Goal: Task Accomplishment & Management: Manage account settings

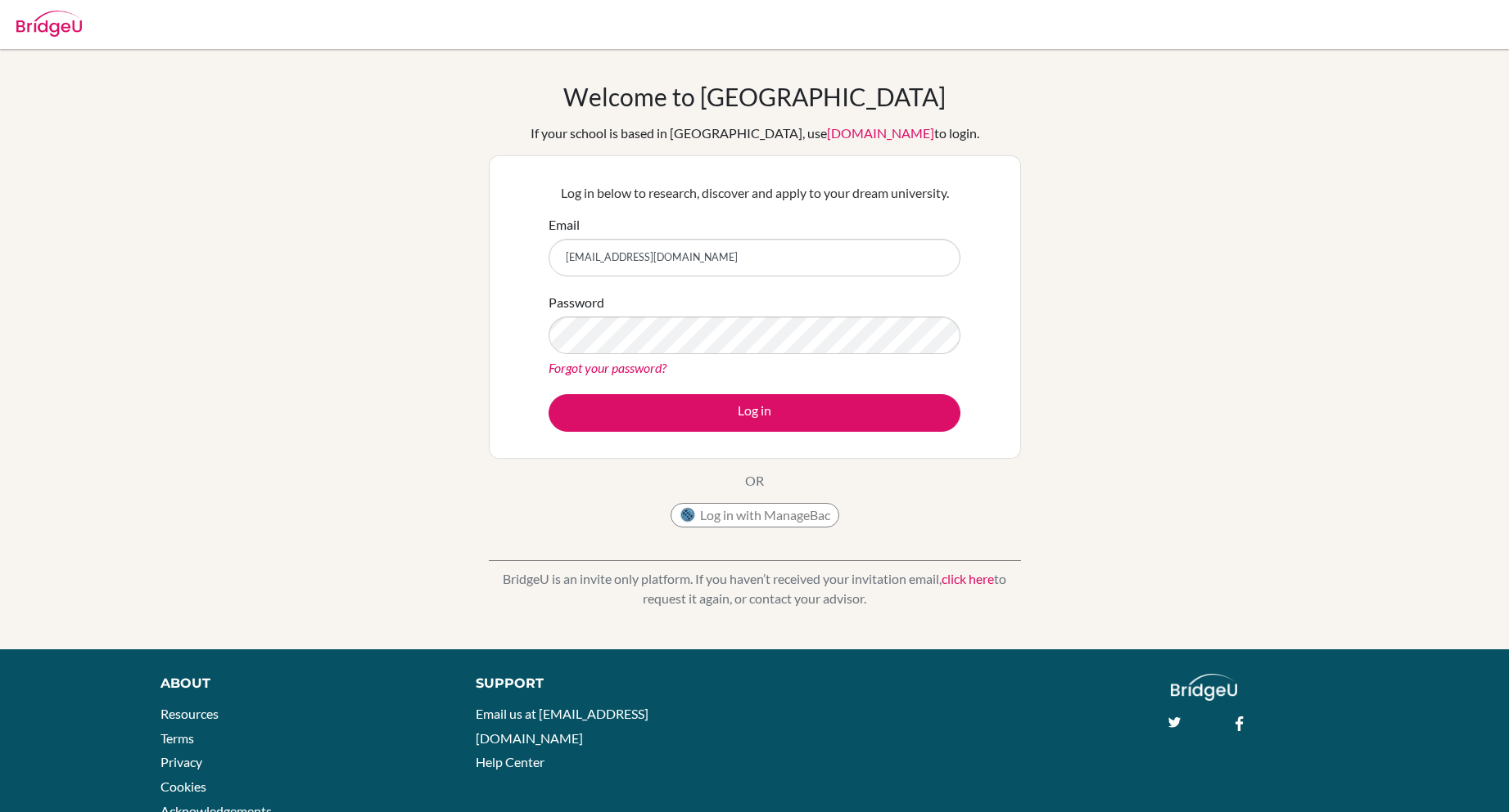
type input "[EMAIL_ADDRESS][DOMAIN_NAME]"
click at [549, 395] on button "Log in" at bounding box center [754, 414] width 412 height 38
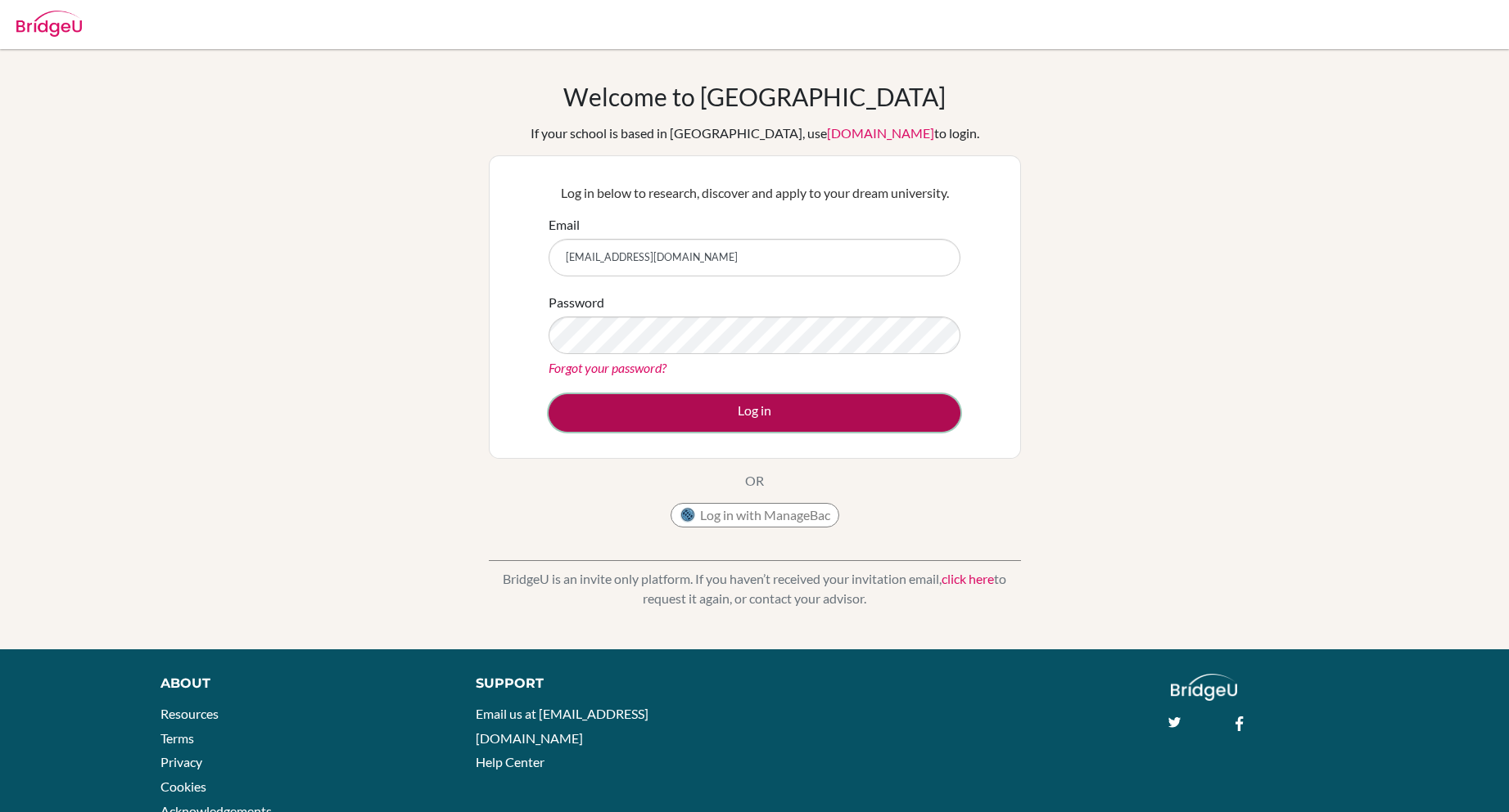
click at [846, 423] on button "Log in" at bounding box center [754, 414] width 412 height 38
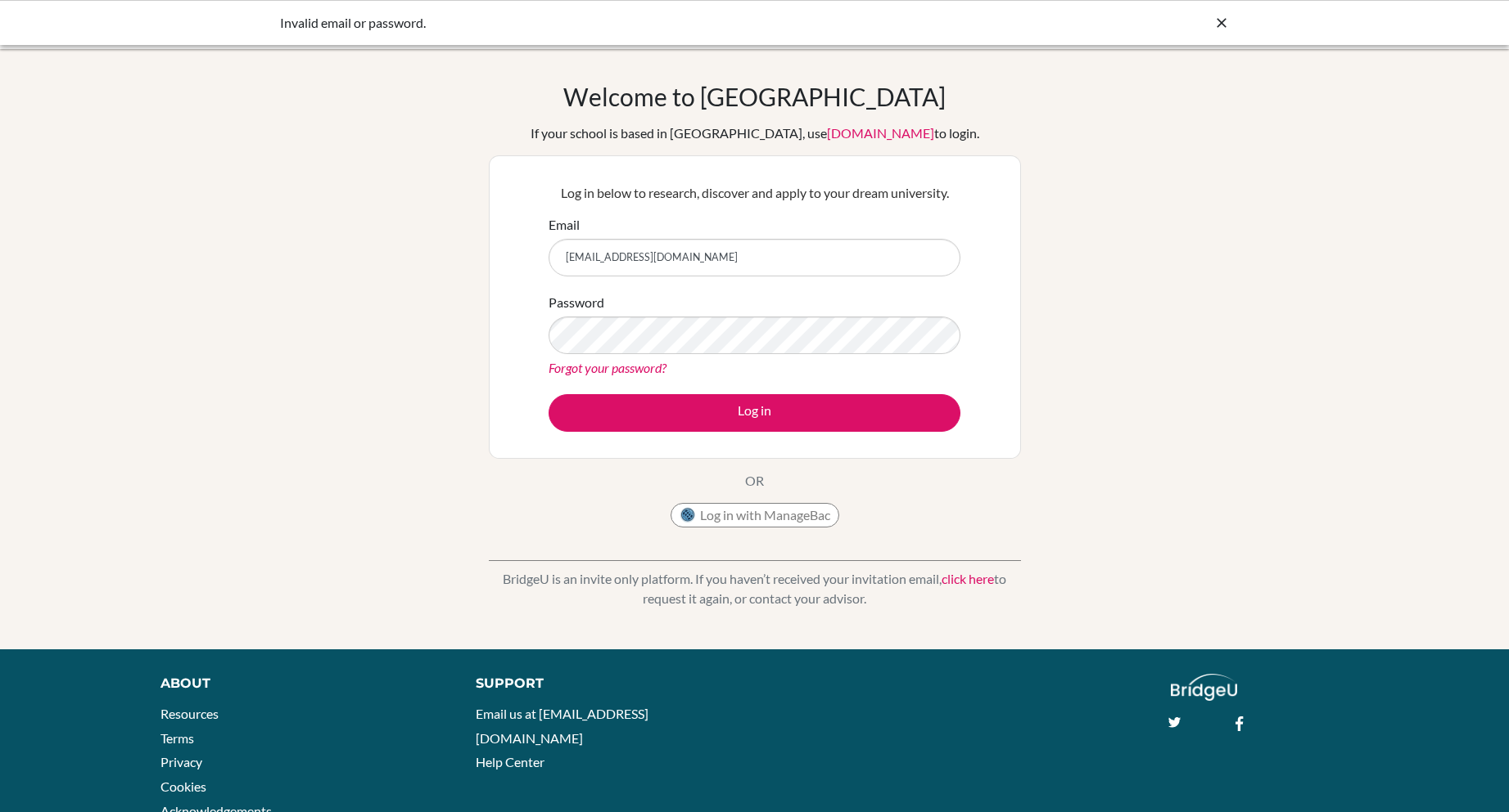
click at [614, 371] on link "Forgot your password?" at bounding box center [607, 368] width 118 height 15
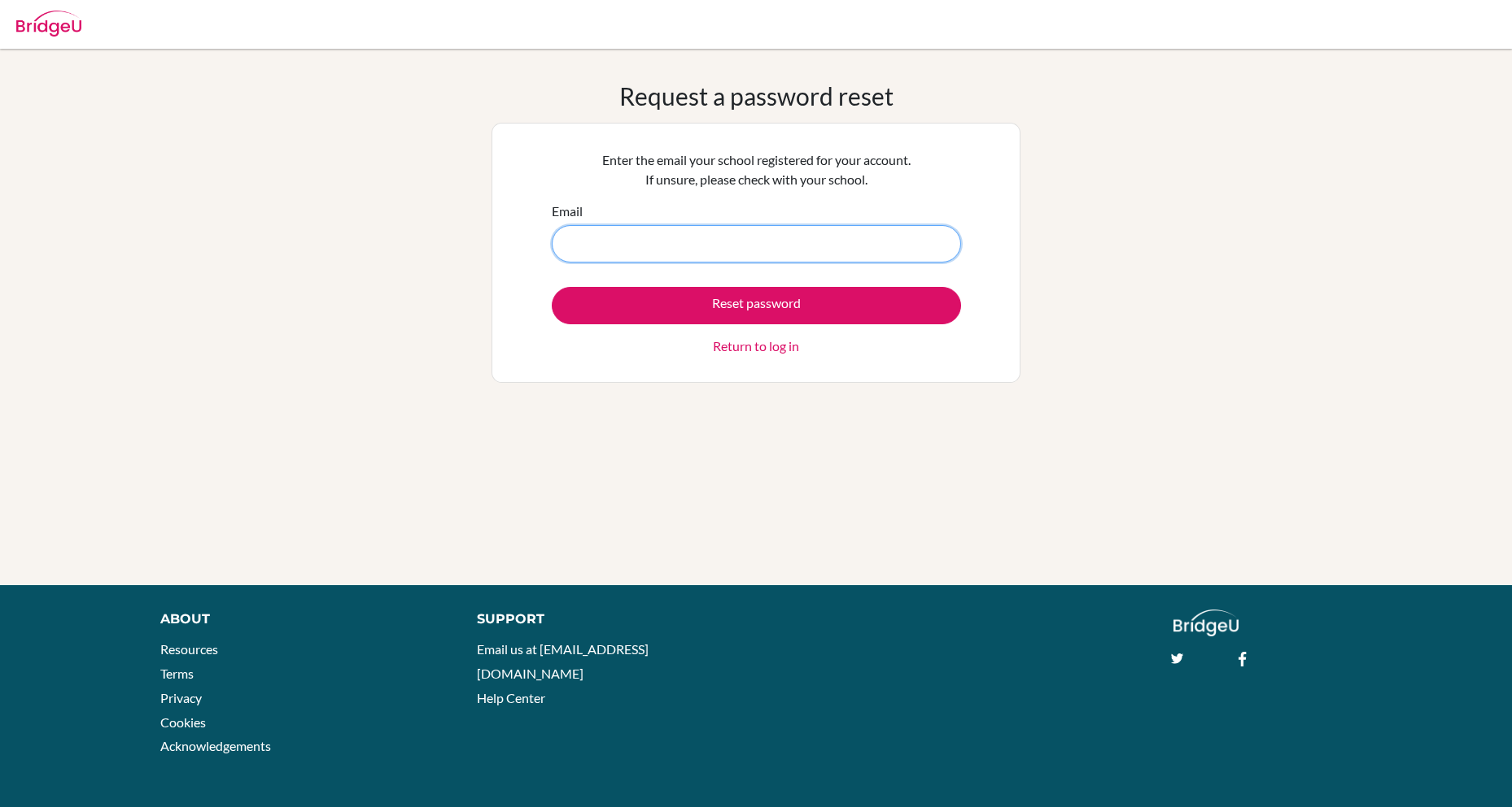
click at [764, 239] on input "Email" at bounding box center [756, 244] width 409 height 38
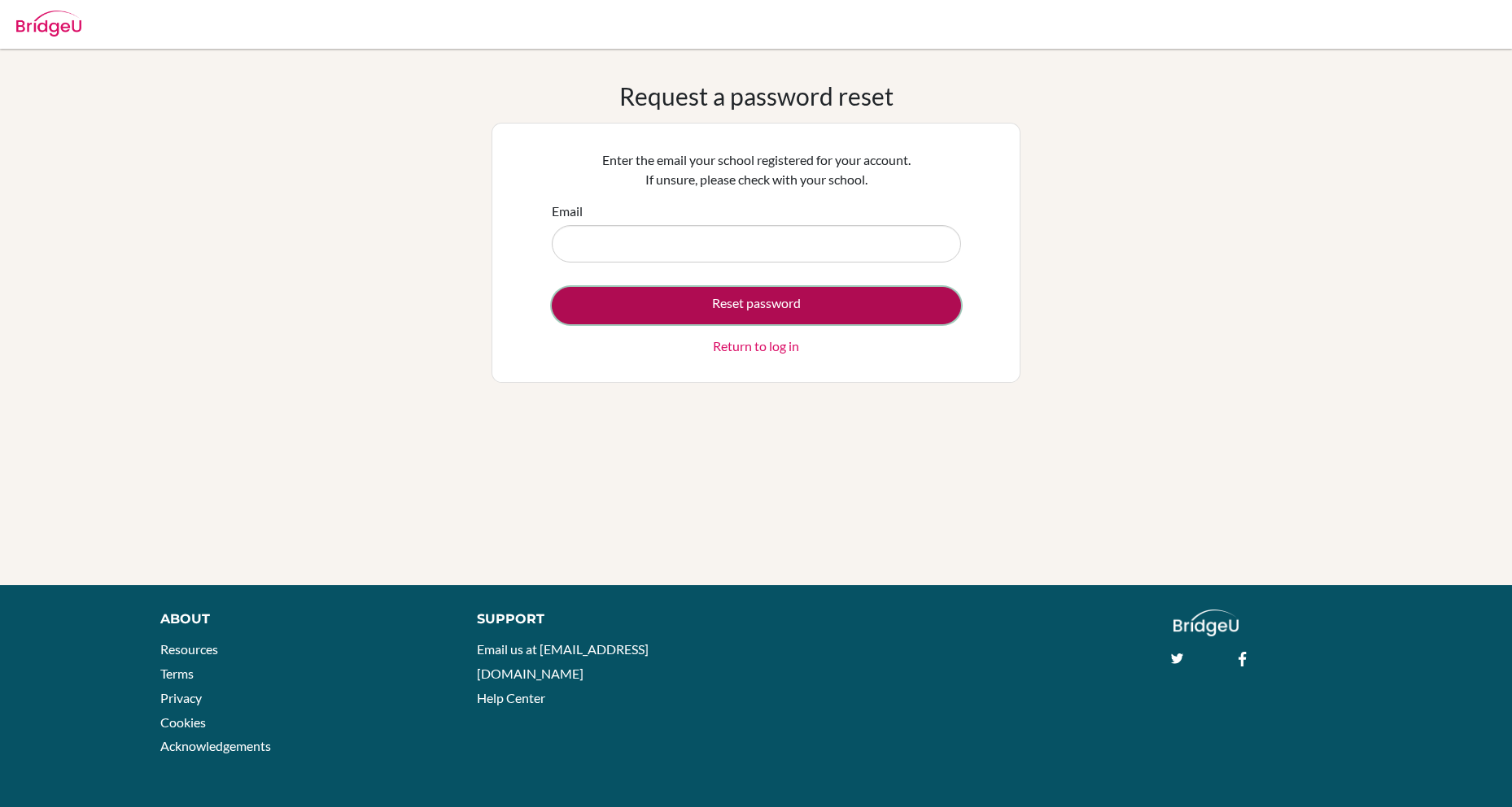
click at [773, 293] on button "Reset password" at bounding box center [756, 305] width 409 height 38
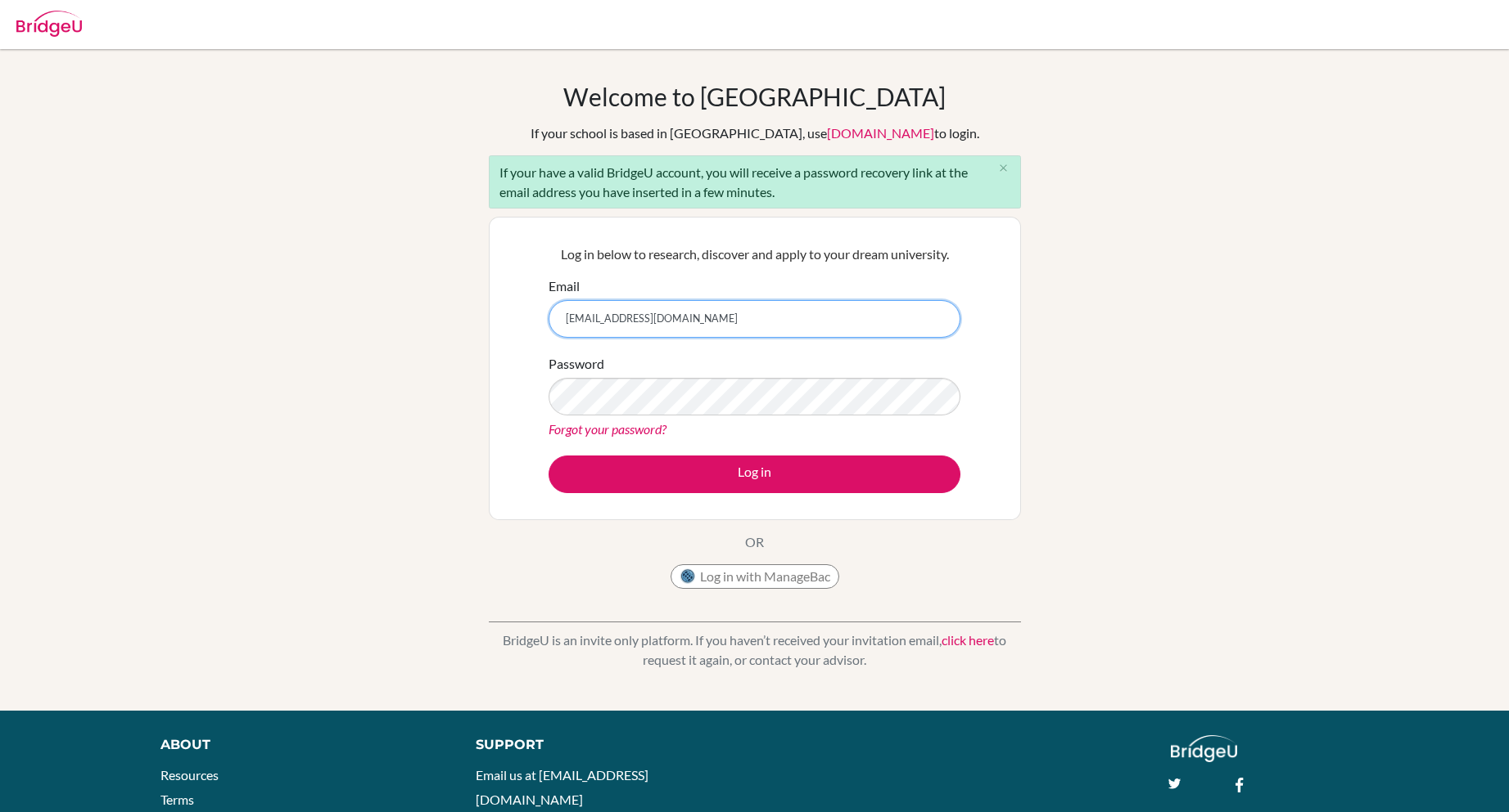
type input "[EMAIL_ADDRESS][DOMAIN_NAME]"
click at [605, 433] on link "Forgot your password?" at bounding box center [607, 429] width 118 height 15
click at [659, 433] on link "Forgot your password?" at bounding box center [607, 429] width 118 height 15
